Goal: Task Accomplishment & Management: Use online tool/utility

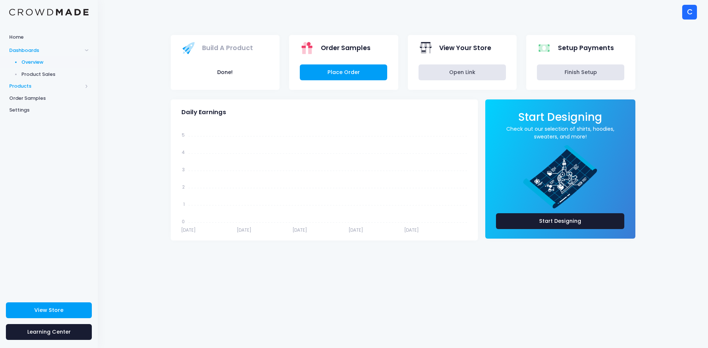
click at [27, 84] on span "Products" at bounding box center [45, 86] width 73 height 7
click at [32, 74] on span "Product Builder" at bounding box center [54, 74] width 67 height 7
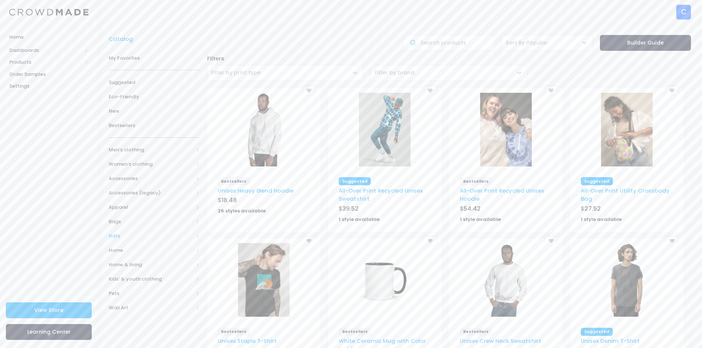
click at [119, 236] on span "Hats" at bounding box center [151, 236] width 85 height 7
click at [133, 248] on span "All Hats" at bounding box center [156, 250] width 70 height 7
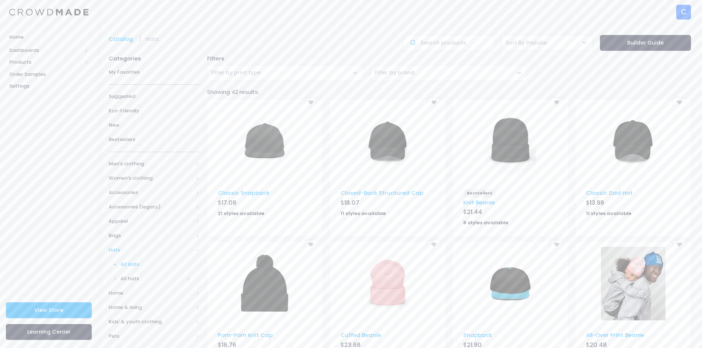
click at [383, 141] on img at bounding box center [388, 142] width 52 height 74
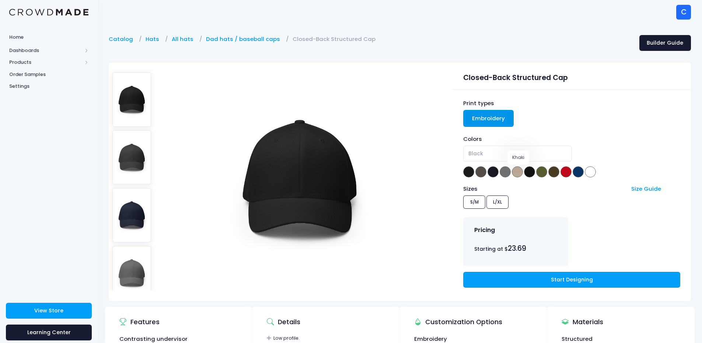
click at [517, 171] on span at bounding box center [517, 171] width 11 height 11
select select "Khaki"
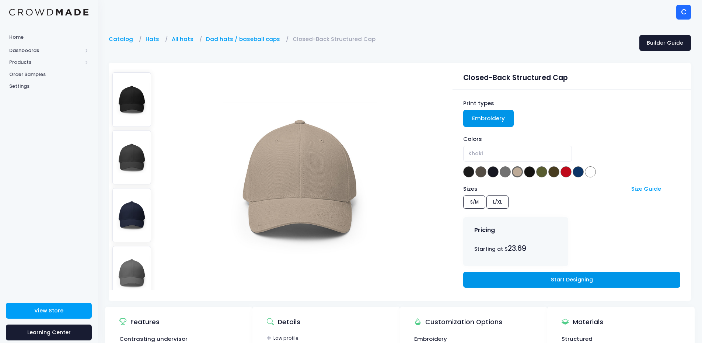
click at [552, 282] on link "Start Designing" at bounding box center [572, 280] width 217 height 16
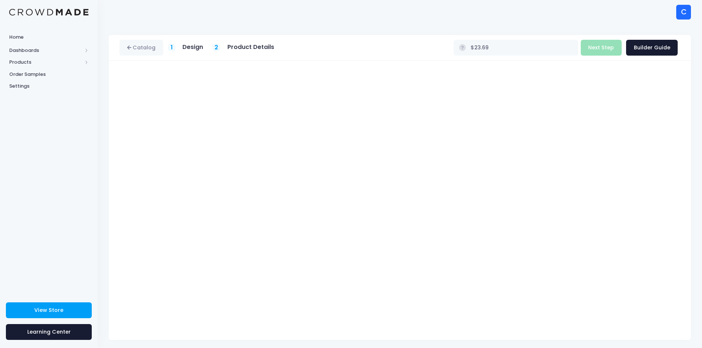
scroll to position [3, 0]
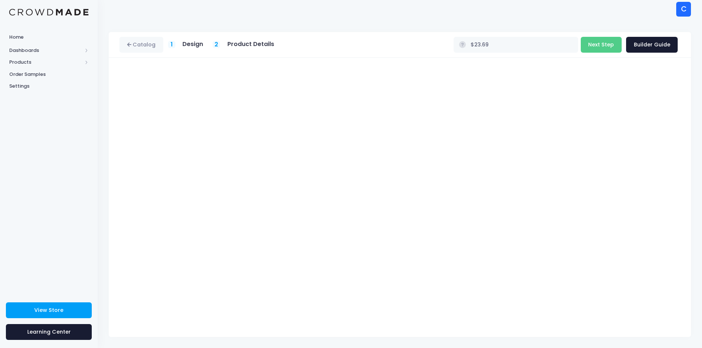
type input "$26.18"
click at [601, 42] on button "Next Step" at bounding box center [601, 45] width 41 height 16
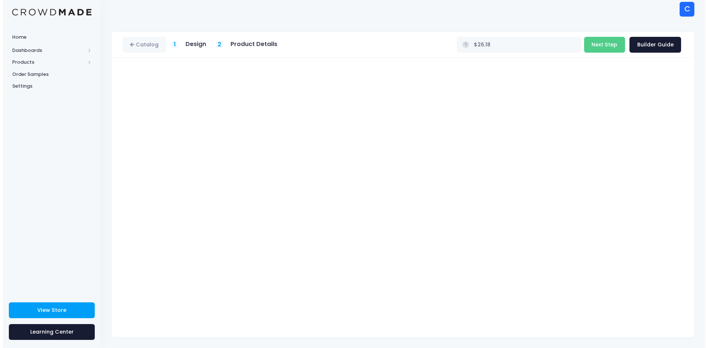
scroll to position [0, 0]
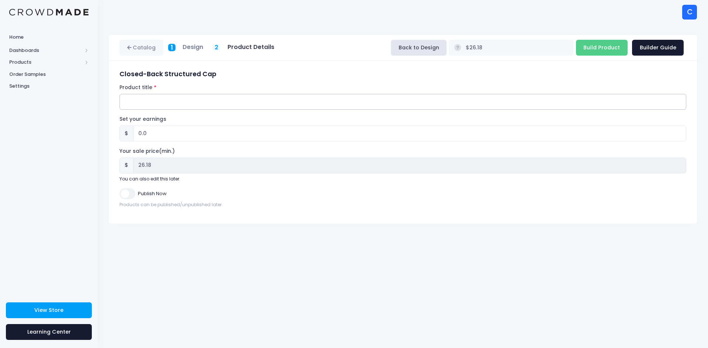
click at [138, 104] on input "Product title" at bounding box center [402, 102] width 567 height 16
paste input "Chuff Closed-Back Structured Cap Flat White Front Icon & Rear Wordmark - Standa…"
type input "Chuff Closed-Back Structured Cap Flat White Front Icon & Rear Wordmark - Standa…"
click at [609, 46] on input "Build Product" at bounding box center [602, 48] width 52 height 16
type input "Building product..."
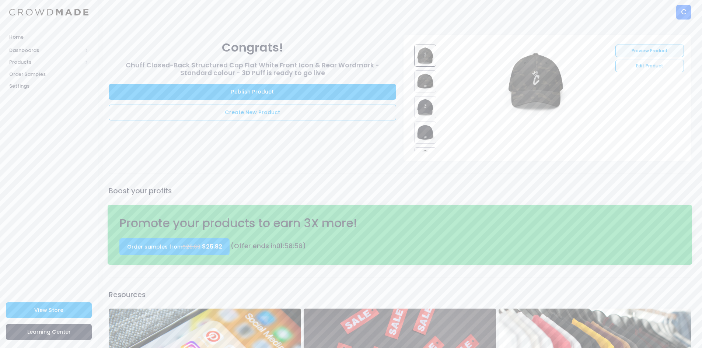
click at [651, 49] on link "Preview Product" at bounding box center [650, 51] width 68 height 13
click at [285, 114] on link "Create New Product" at bounding box center [253, 113] width 288 height 16
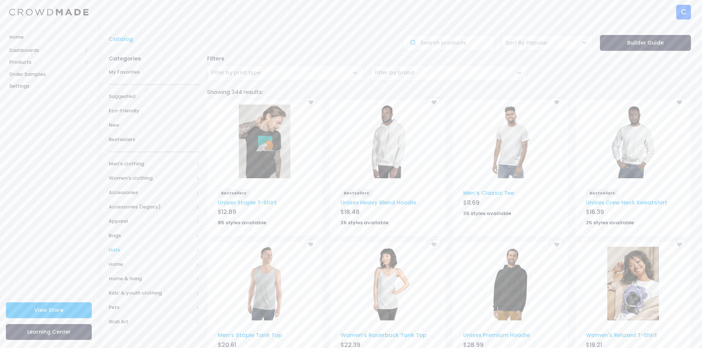
click at [124, 250] on span "Hats" at bounding box center [151, 250] width 85 height 7
click at [135, 263] on span "All Hats" at bounding box center [156, 264] width 70 height 7
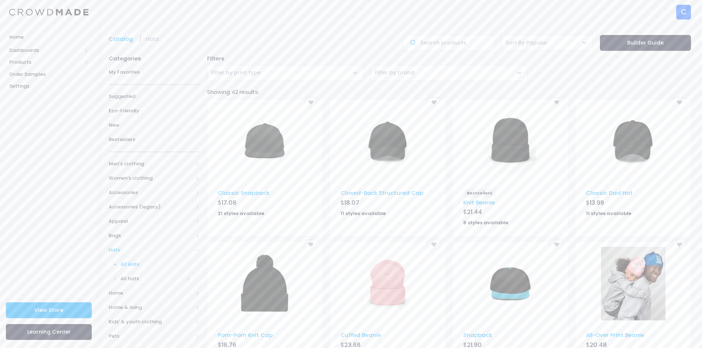
click at [384, 148] on img at bounding box center [388, 142] width 52 height 74
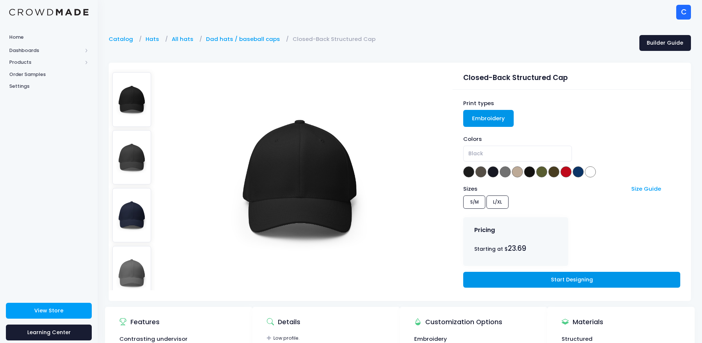
click at [570, 279] on link "Start Designing" at bounding box center [572, 280] width 217 height 16
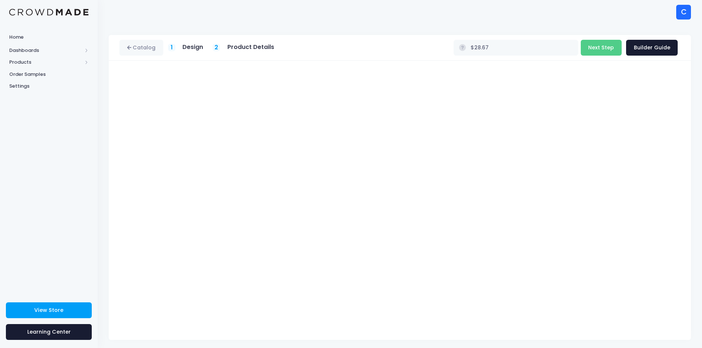
type input "$31.16"
click at [607, 44] on button "Next Step" at bounding box center [601, 48] width 41 height 16
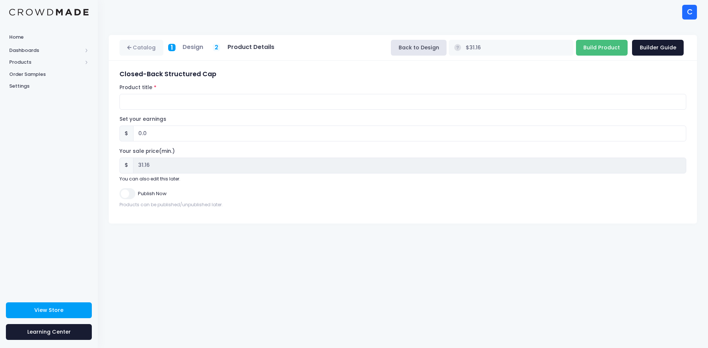
click at [602, 50] on input "Build Product" at bounding box center [602, 48] width 52 height 16
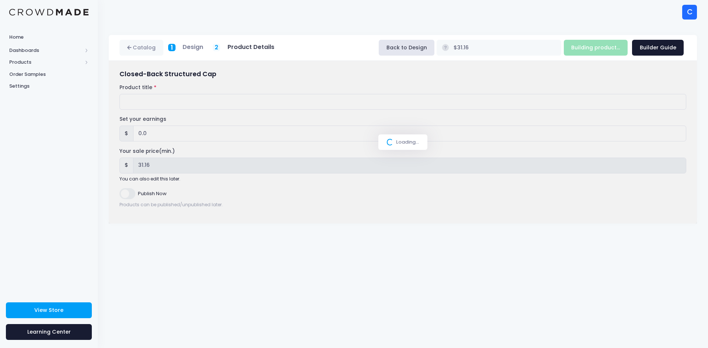
type input "Build Product"
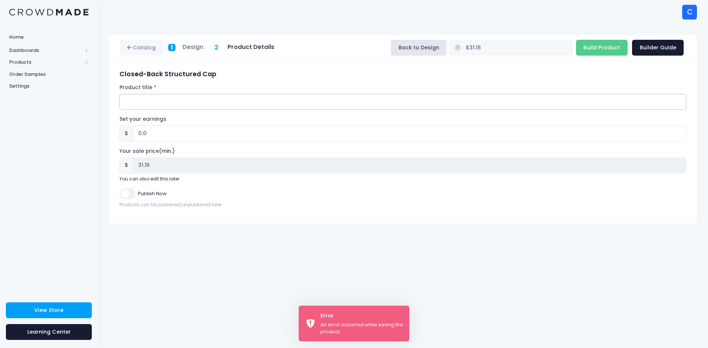
click at [452, 103] on input "Product title" at bounding box center [402, 102] width 567 height 16
click at [131, 103] on input "Product title" at bounding box center [402, 102] width 567 height 16
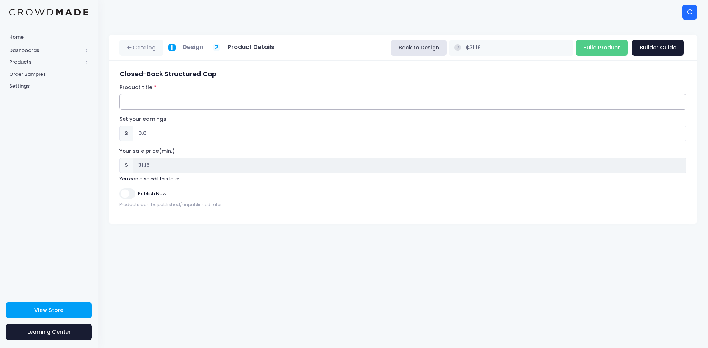
paste input "Chuff Closed-Back Structured Cap Flat White Front Icon & Rear Wordmark - Standa…"
drag, startPoint x: 294, startPoint y: 101, endPoint x: 248, endPoint y: 101, distance: 46.1
click at [248, 101] on input "Chuff Closed-Back Structured Cap Flat White Front Icon & Rear Wordmark - Standa…" at bounding box center [402, 102] width 567 height 16
click at [263, 100] on input "Chuff Closed-Back Structured Cap Flat White Front Icon & Rear Wordmark - Standa…" at bounding box center [402, 102] width 567 height 16
drag, startPoint x: 315, startPoint y: 101, endPoint x: 303, endPoint y: 103, distance: 12.4
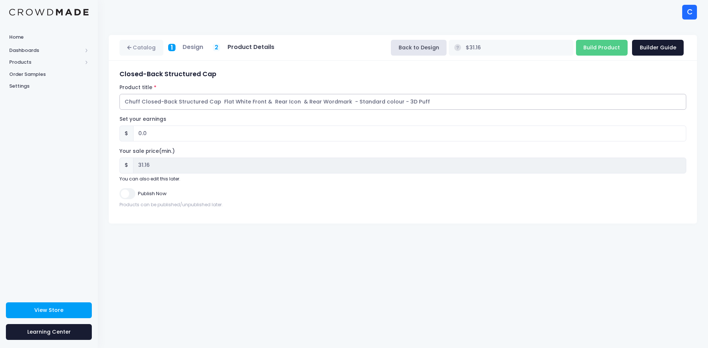
click at [303, 103] on input "Chuff Closed-Back Structured Cap Flat White Front & Rear Icon & Rear Wordmark -…" at bounding box center [402, 102] width 567 height 16
type input "Chuff Closed-Back Structured Cap Flat White Front & Rear Icon & Side Wordmark -…"
click at [593, 52] on input "Build Product" at bounding box center [602, 48] width 52 height 16
type input "Building product..."
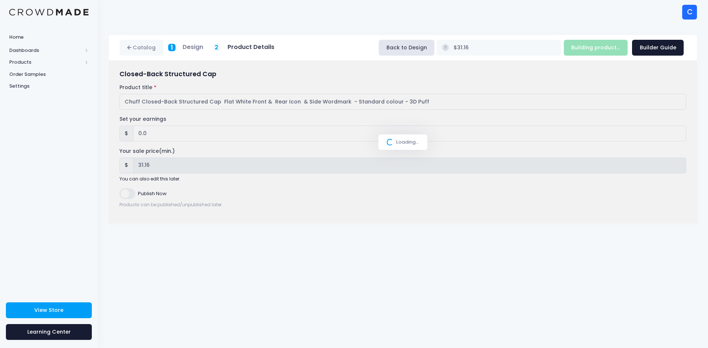
drag, startPoint x: 695, startPoint y: 3, endPoint x: 369, endPoint y: 22, distance: 326.6
click at [369, 22] on div "C C Chuffsters nats@chuffsters.com Not Verified Settings Sign Out" at bounding box center [403, 12] width 588 height 24
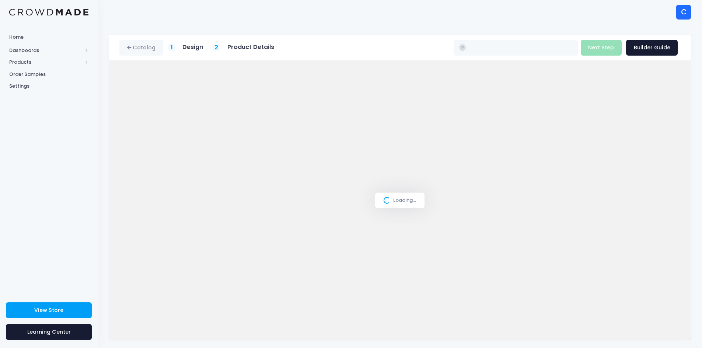
type input "$23.69"
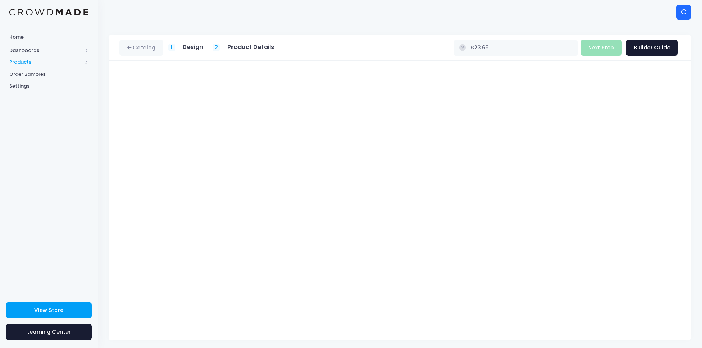
click at [26, 59] on span "Products" at bounding box center [45, 62] width 73 height 7
click at [40, 75] on span "Product Builder" at bounding box center [54, 74] width 67 height 7
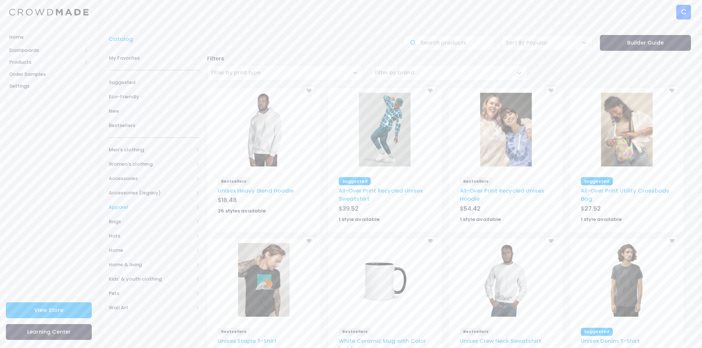
click at [194, 207] on span "Apparel" at bounding box center [151, 207] width 85 height 7
click at [185, 251] on link "Specialty" at bounding box center [149, 250] width 101 height 14
click at [184, 235] on span "Outerwear" at bounding box center [153, 236] width 64 height 7
click at [133, 149] on span "Men's clothing" at bounding box center [151, 149] width 85 height 7
click at [161, 194] on span "All hoodies & sweatshirts" at bounding box center [153, 193] width 64 height 7
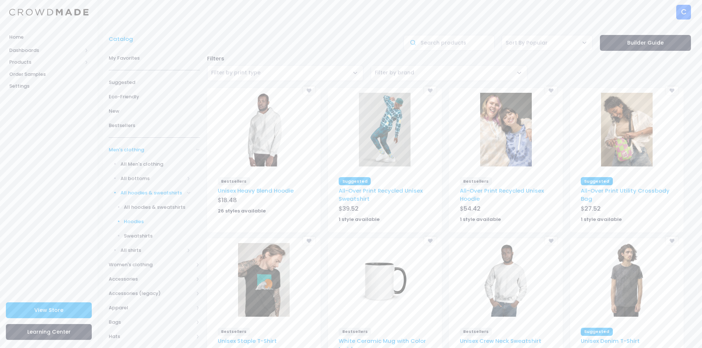
click at [159, 221] on span "Hoodies" at bounding box center [157, 221] width 67 height 7
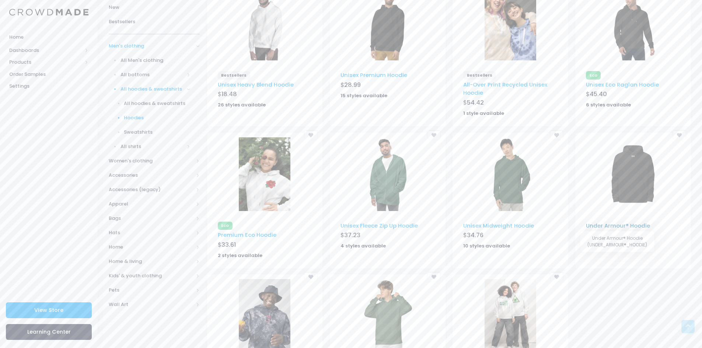
scroll to position [74, 0]
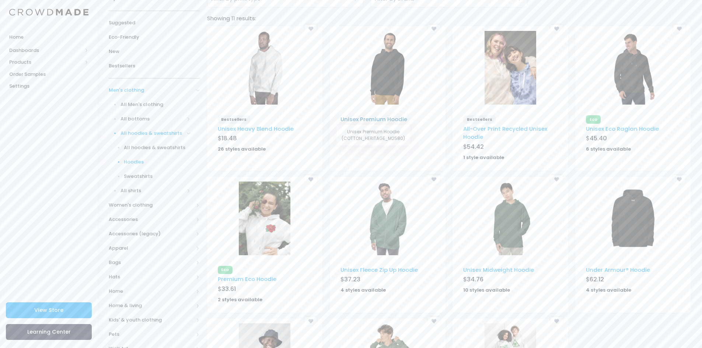
click at [355, 117] on link "Unisex Premium Hoodie" at bounding box center [374, 119] width 67 height 8
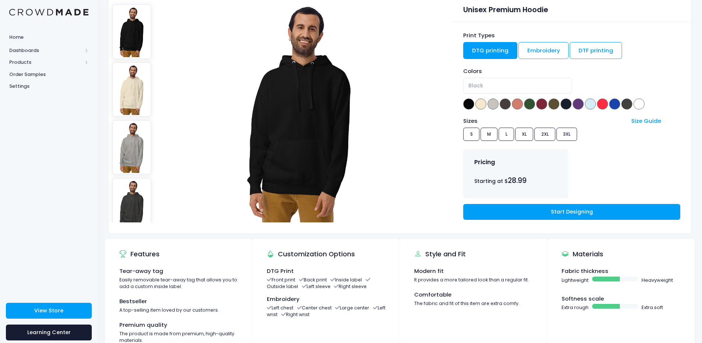
scroll to position [74, 0]
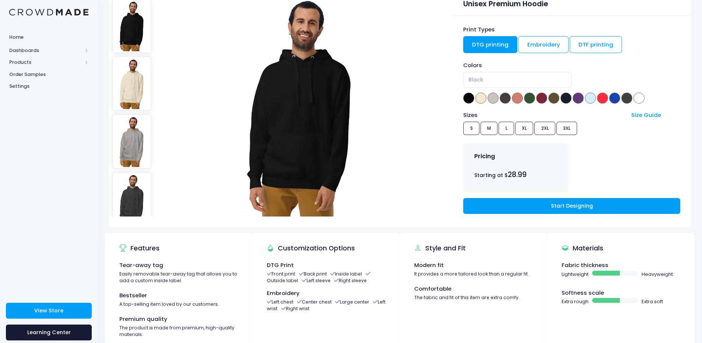
click at [127, 78] on img at bounding box center [131, 83] width 39 height 54
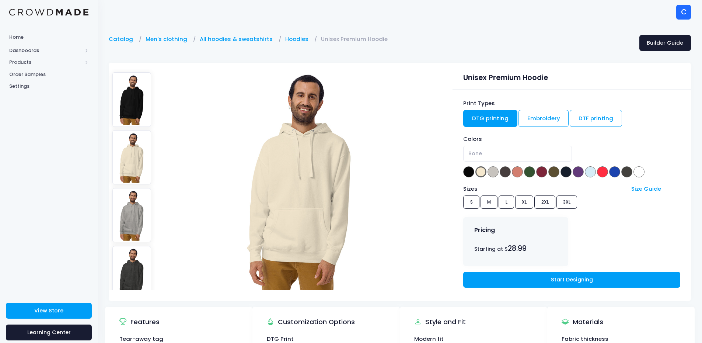
click at [133, 194] on img at bounding box center [131, 215] width 39 height 54
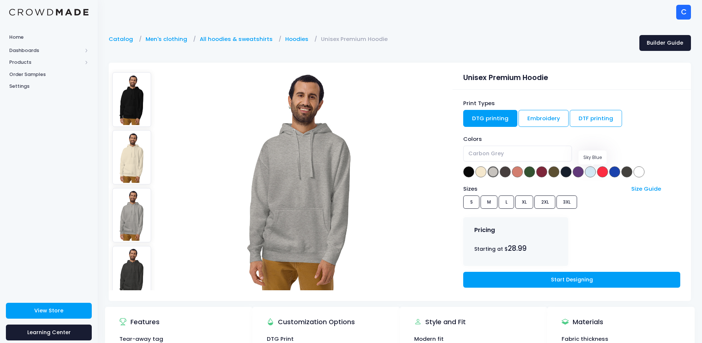
click at [591, 169] on span at bounding box center [590, 171] width 11 height 11
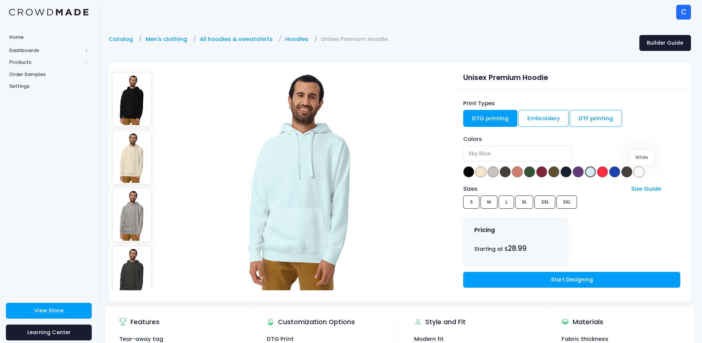
click at [642, 172] on span at bounding box center [639, 171] width 11 height 11
select select "White"
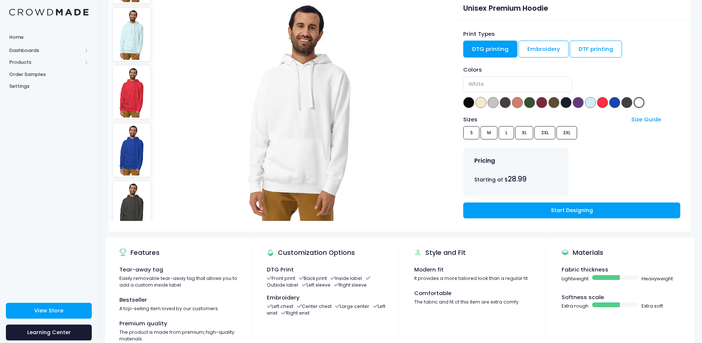
scroll to position [74, 0]
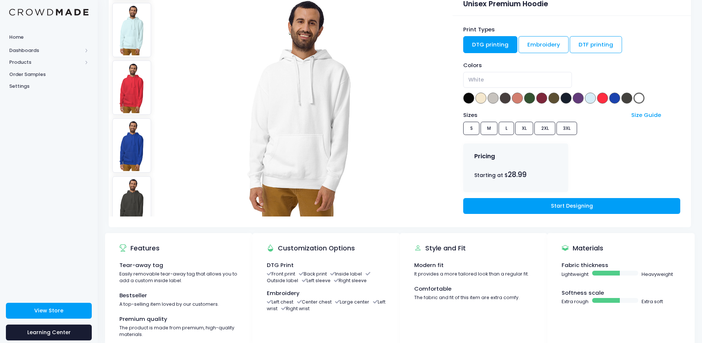
click at [283, 273] on li "Front print" at bounding box center [281, 274] width 28 height 6
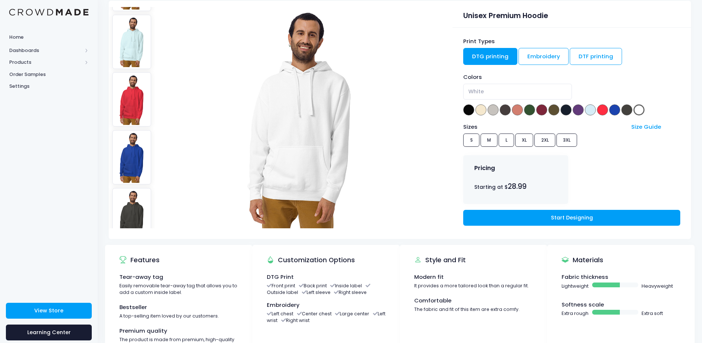
scroll to position [111, 0]
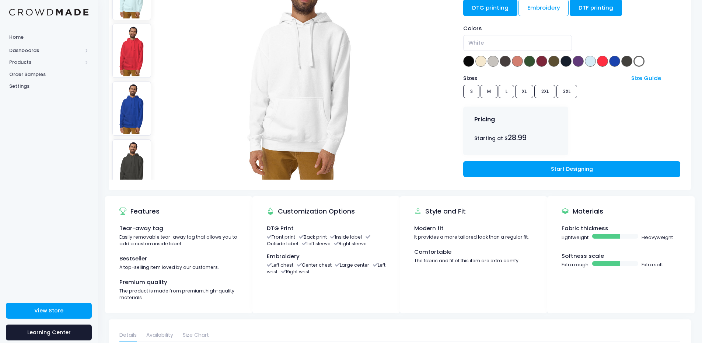
click at [591, 10] on link "DTF printing" at bounding box center [596, 7] width 52 height 17
click at [484, 12] on link "DTG printing" at bounding box center [491, 7] width 54 height 17
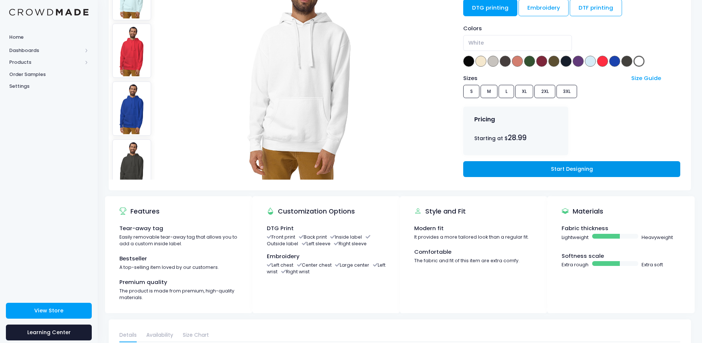
click at [550, 171] on link "Start Designing" at bounding box center [572, 169] width 217 height 16
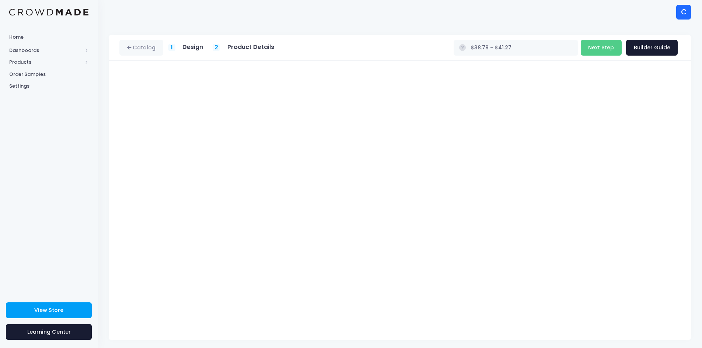
type input "$41.12 - $43.60"
click at [605, 49] on button "Next Step" at bounding box center [601, 48] width 41 height 16
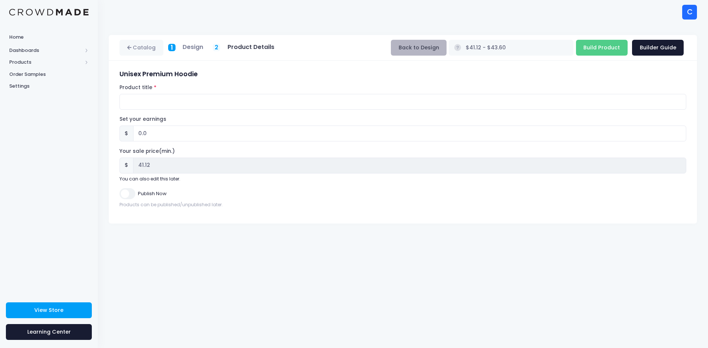
click at [447, 47] on button "Back to Design" at bounding box center [419, 48] width 56 height 16
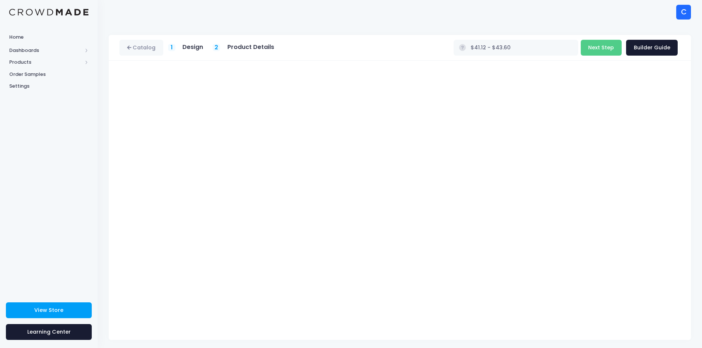
scroll to position [3, 0]
click at [233, 44] on h5 "Product Details" at bounding box center [251, 44] width 47 height 7
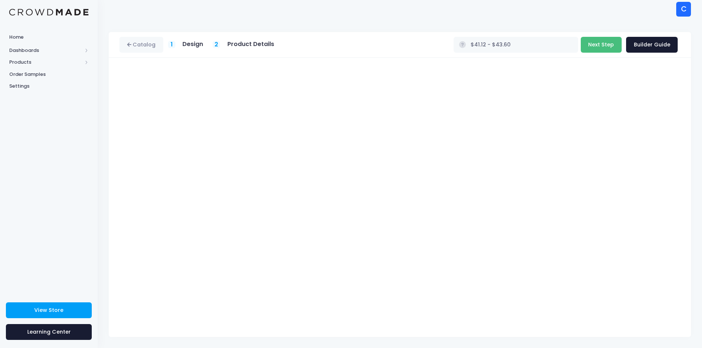
click at [600, 42] on button "Next Step" at bounding box center [601, 45] width 41 height 16
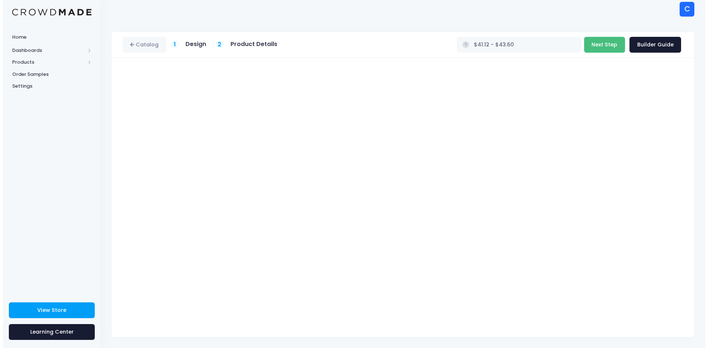
scroll to position [0, 0]
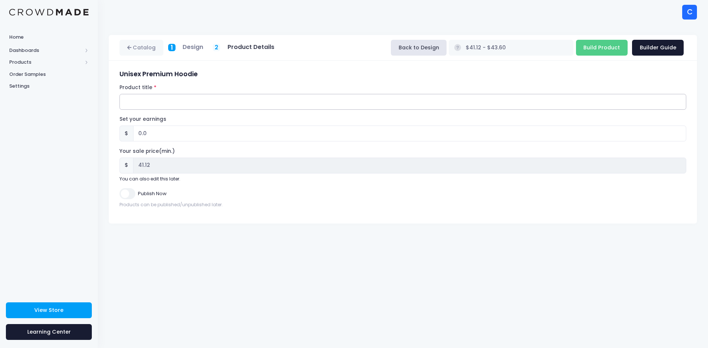
click at [165, 104] on input "Product title" at bounding box center [402, 102] width 567 height 16
drag, startPoint x: 202, startPoint y: 73, endPoint x: 120, endPoint y: 70, distance: 82.3
click at [120, 70] on h3 "Unisex Premium Hoodie" at bounding box center [402, 74] width 567 height 8
copy h3 "Unisex Premium Hoodie"
click at [147, 102] on input "Chuff" at bounding box center [402, 102] width 567 height 16
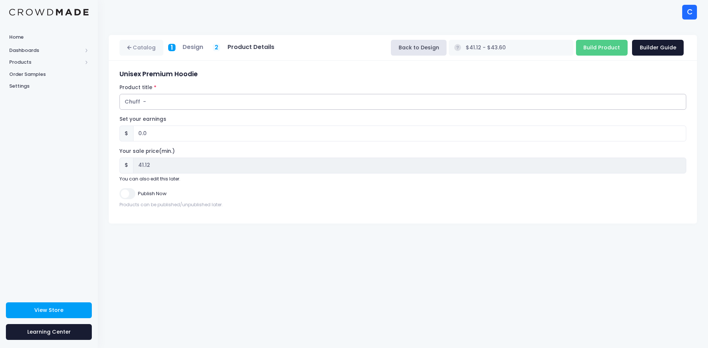
paste input "Unisex Premium Hoodie"
drag, startPoint x: 441, startPoint y: 101, endPoint x: 125, endPoint y: 112, distance: 315.8
click at [125, 112] on form "Unisex Premium Hoodie Product title Chuff - Unisex Premium Hoodie - Large Styli…" at bounding box center [402, 139] width 567 height 138
type input "Chuff - Unisex Premium Hoodie - Large Stylized Wordmark Back / Small Stylized I…"
click at [591, 48] on input "Build Product" at bounding box center [602, 48] width 52 height 16
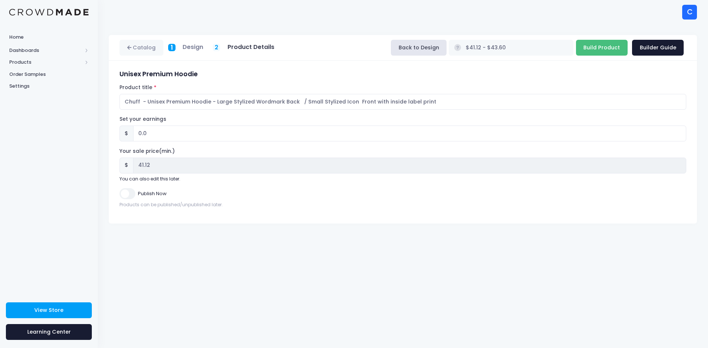
type input "Building product..."
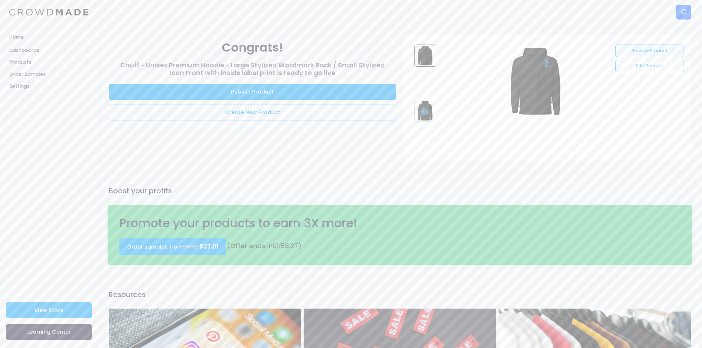
click at [654, 51] on link "Preview Product" at bounding box center [650, 51] width 68 height 13
click at [650, 65] on link "Edit Product" at bounding box center [650, 66] width 68 height 13
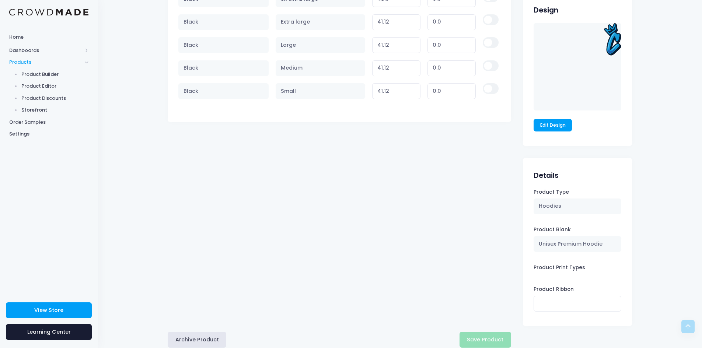
scroll to position [508, 0]
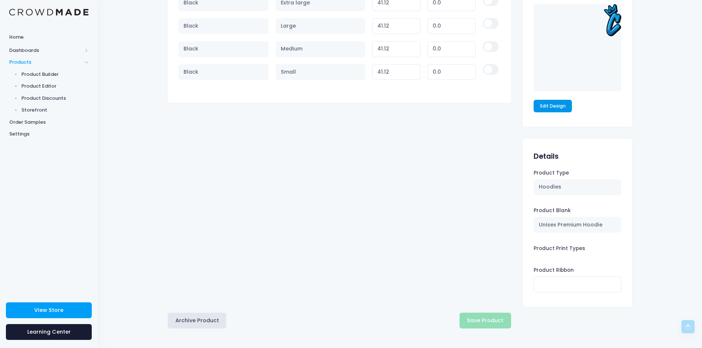
click at [559, 104] on link "Edit Design" at bounding box center [553, 106] width 38 height 13
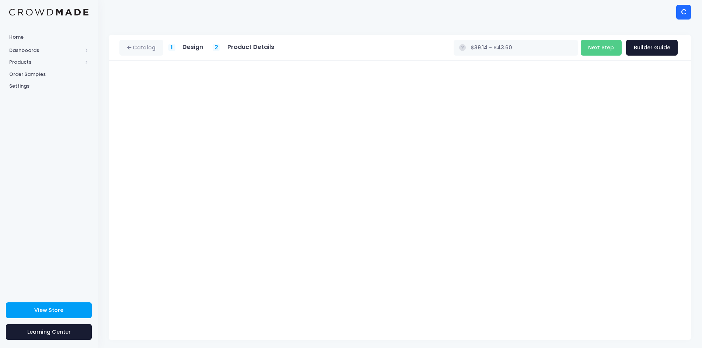
type input "$36.24 - $43.60"
click at [603, 45] on button "Next Step" at bounding box center [601, 48] width 41 height 16
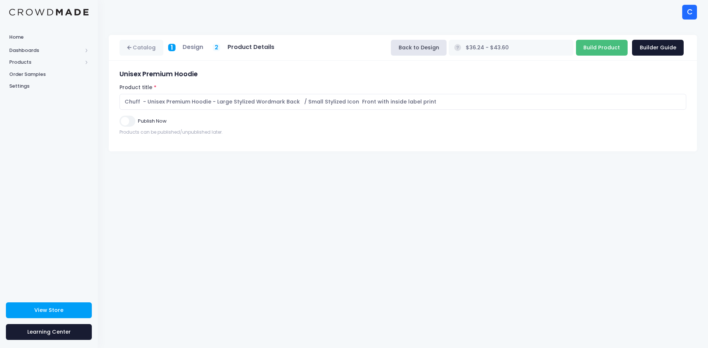
click at [601, 46] on input "Build Product" at bounding box center [602, 48] width 52 height 16
click at [601, 50] on input "Build Product" at bounding box center [602, 48] width 52 height 16
type input "Building product..."
